Goal: Task Accomplishment & Management: Manage account settings

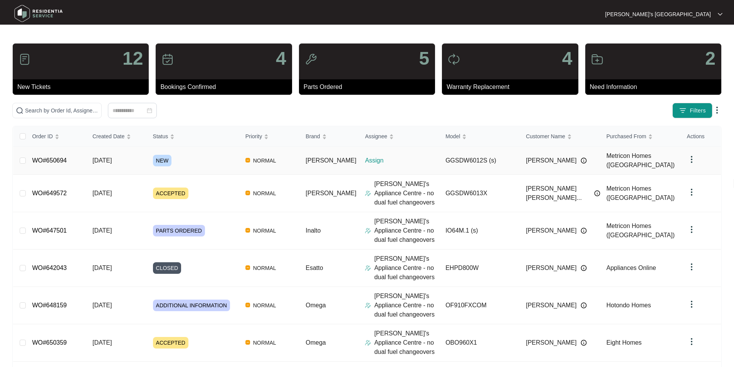
click at [56, 157] on link "WO#650694" at bounding box center [49, 160] width 35 height 7
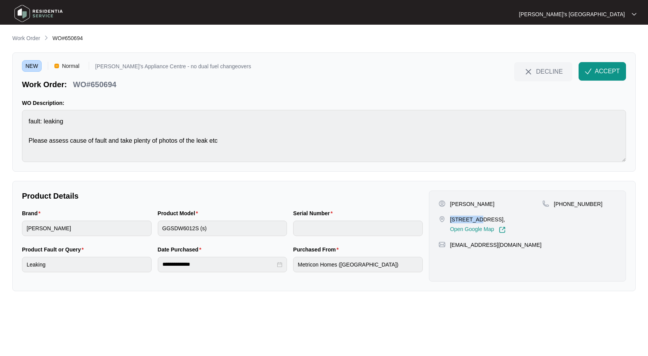
drag, startPoint x: 450, startPoint y: 218, endPoint x: 481, endPoint y: 218, distance: 30.4
click at [481, 218] on p "[STREET_ADDRESS]," at bounding box center [478, 219] width 56 height 8
copy p "23 RIPVIEW"
click at [452, 201] on p "[PERSON_NAME]" at bounding box center [472, 204] width 44 height 8
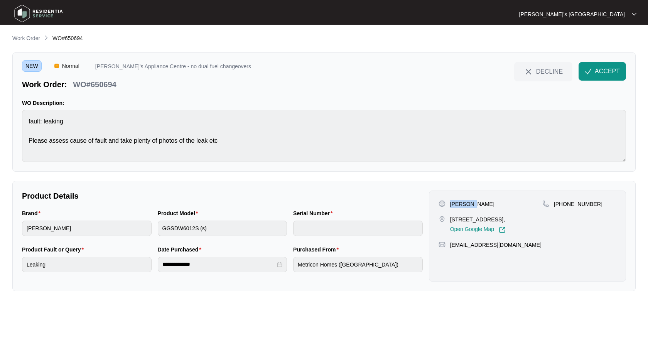
copy p "[PERSON_NAME]"
click at [571, 202] on p "[PHONE_NUMBER]" at bounding box center [577, 204] width 49 height 8
drag, startPoint x: 571, startPoint y: 202, endPoint x: 644, endPoint y: 181, distance: 75.5
click at [572, 202] on p "[PHONE_NUMBER]" at bounding box center [577, 204] width 49 height 8
copy p "61412702876"
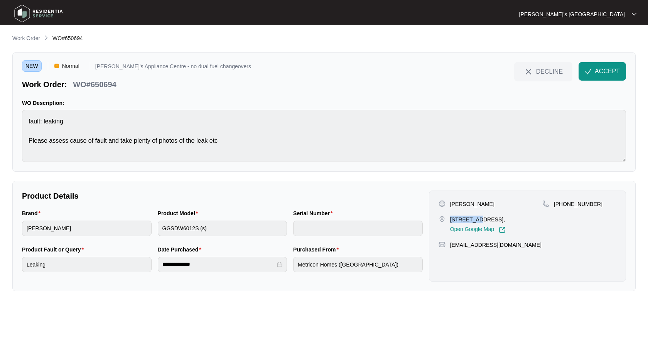
drag, startPoint x: 449, startPoint y: 217, endPoint x: 480, endPoint y: 219, distance: 30.5
click at [480, 219] on p "[STREET_ADDRESS]," at bounding box center [478, 219] width 56 height 8
copy p "23 RIPVIEW"
click at [106, 83] on p "WO#650694" at bounding box center [94, 84] width 43 height 11
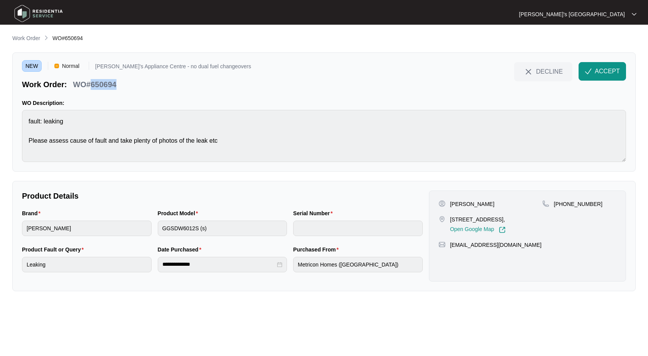
copy p "650694"
click at [606, 76] on button "ACCEPT" at bounding box center [601, 71] width 47 height 19
